Goal: Complete application form

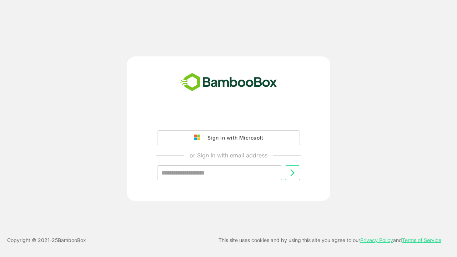
type input "**********"
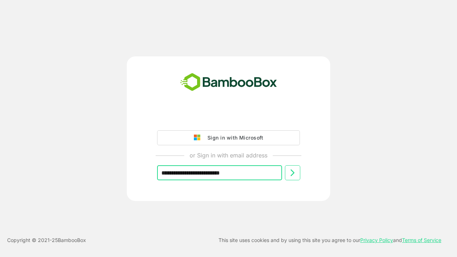
click at [292, 173] on icon at bounding box center [292, 172] width 9 height 9
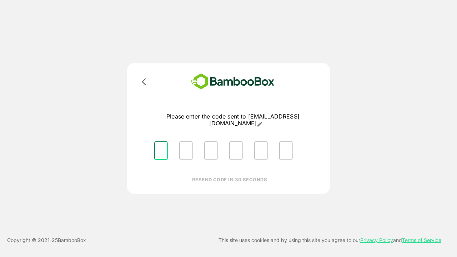
type input "*"
